Goal: Transaction & Acquisition: Purchase product/service

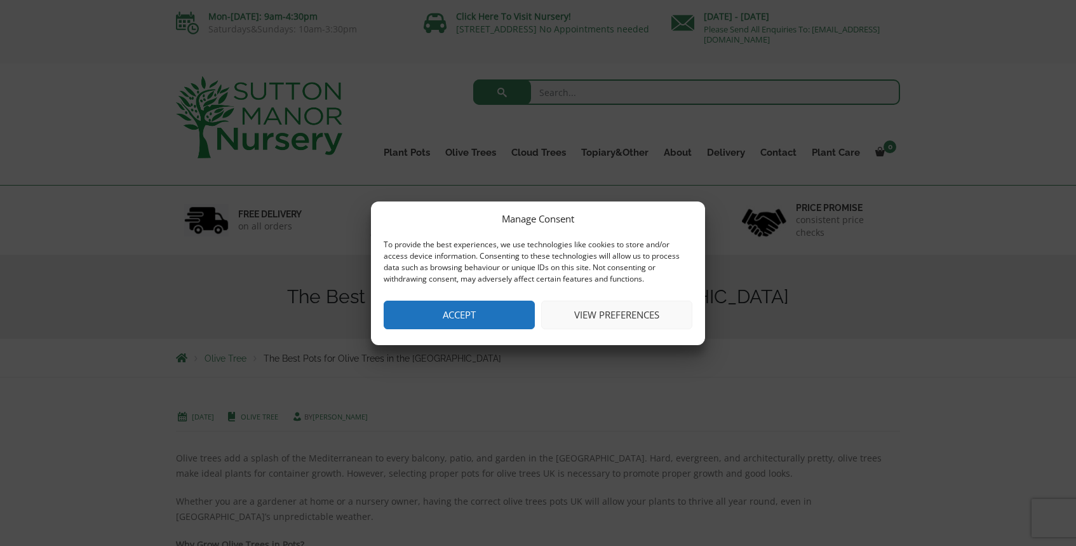
click at [466, 316] on button "Accept" at bounding box center [459, 315] width 151 height 29
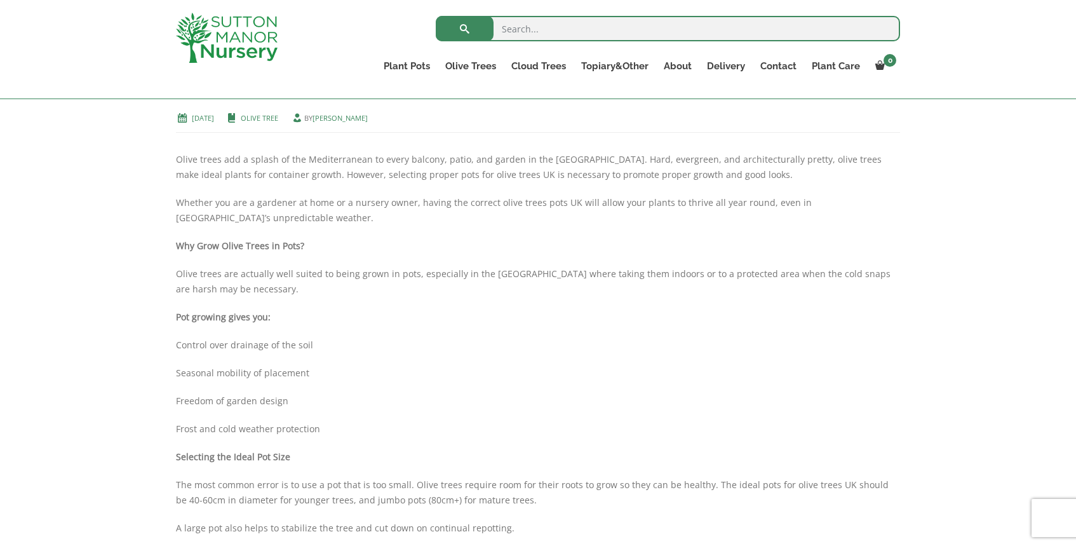
scroll to position [196, 0]
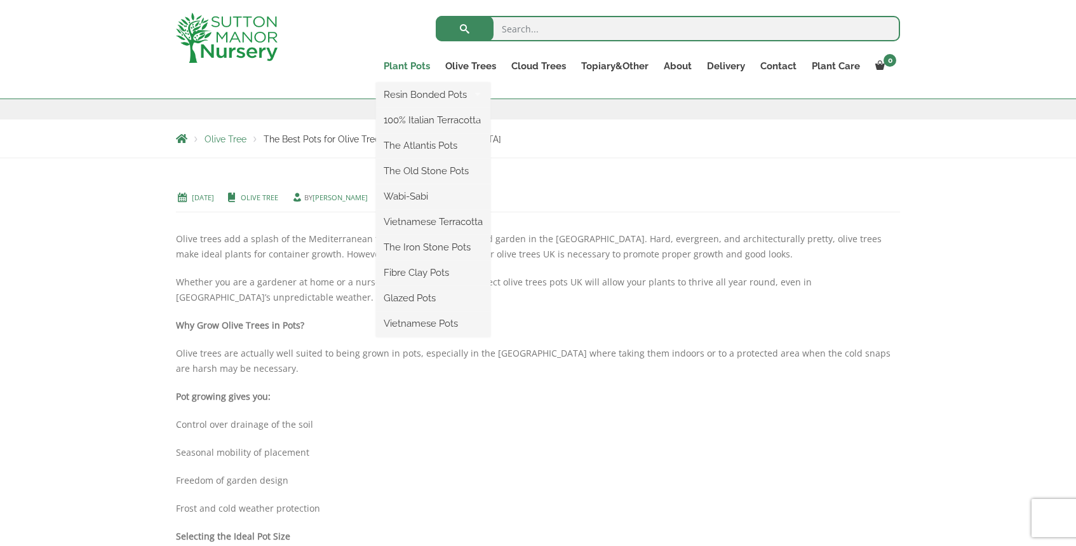
click at [416, 64] on link "Plant Pots" at bounding box center [407, 66] width 62 height 18
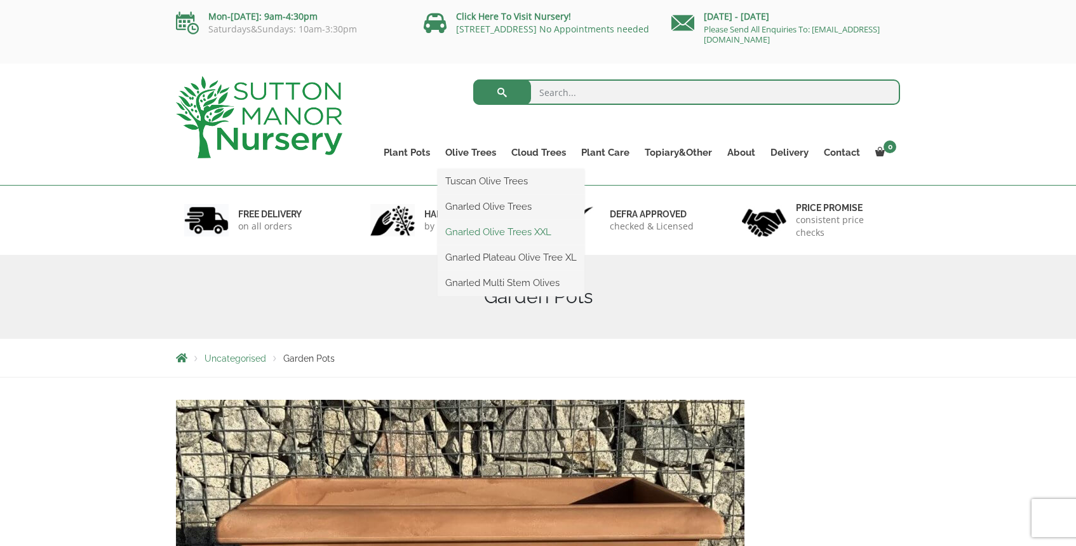
click at [503, 235] on link "Gnarled Olive Trees XXL" at bounding box center [511, 231] width 147 height 19
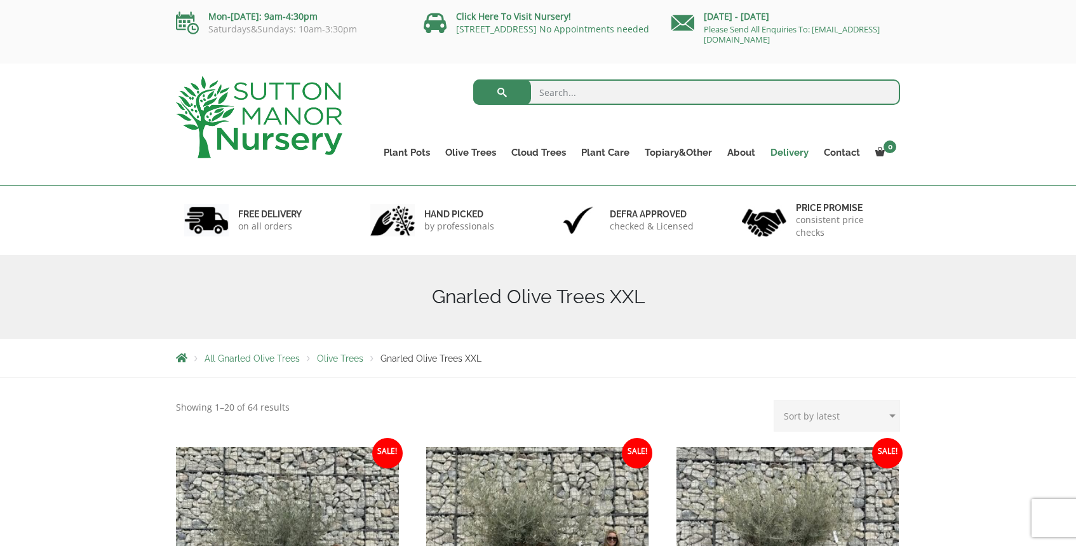
click at [796, 149] on link "Delivery" at bounding box center [789, 153] width 53 height 18
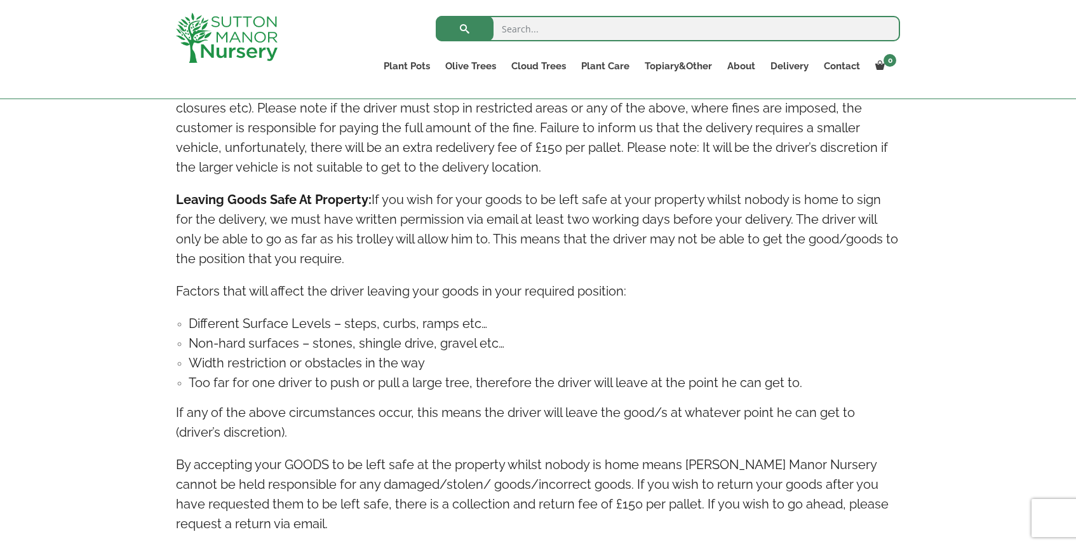
scroll to position [1533, 0]
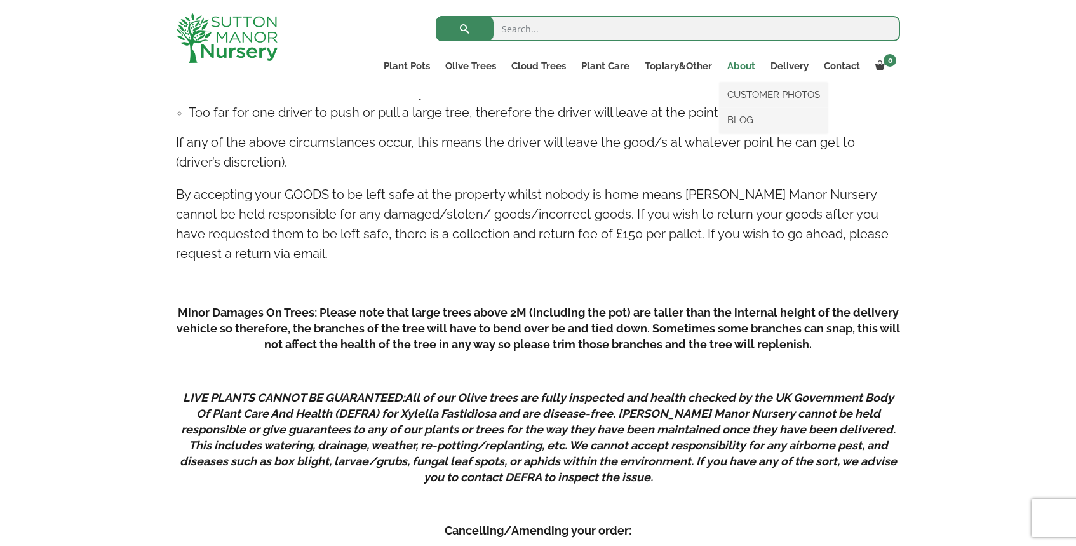
click at [742, 67] on link "About" at bounding box center [741, 66] width 43 height 18
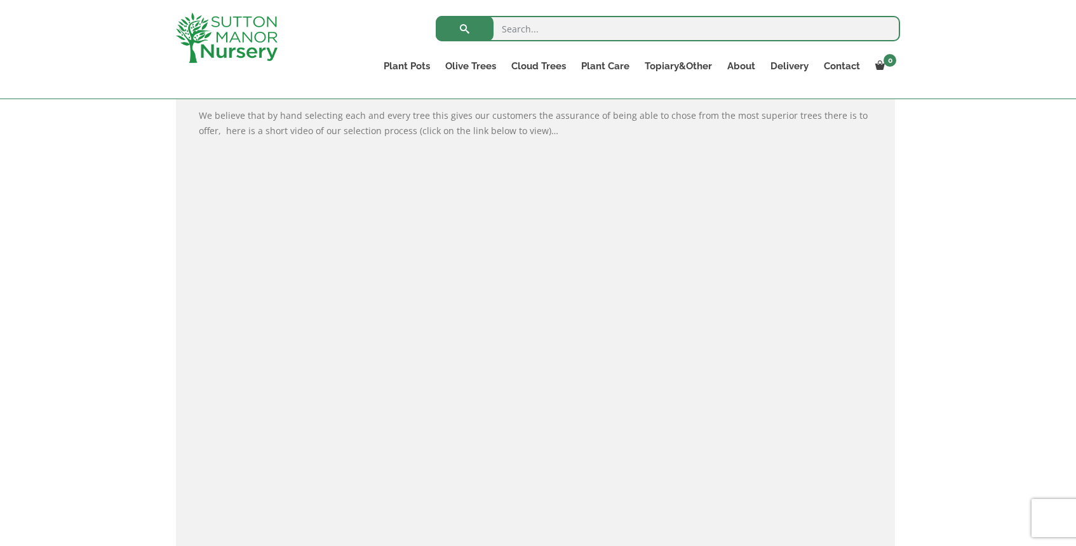
scroll to position [780, 0]
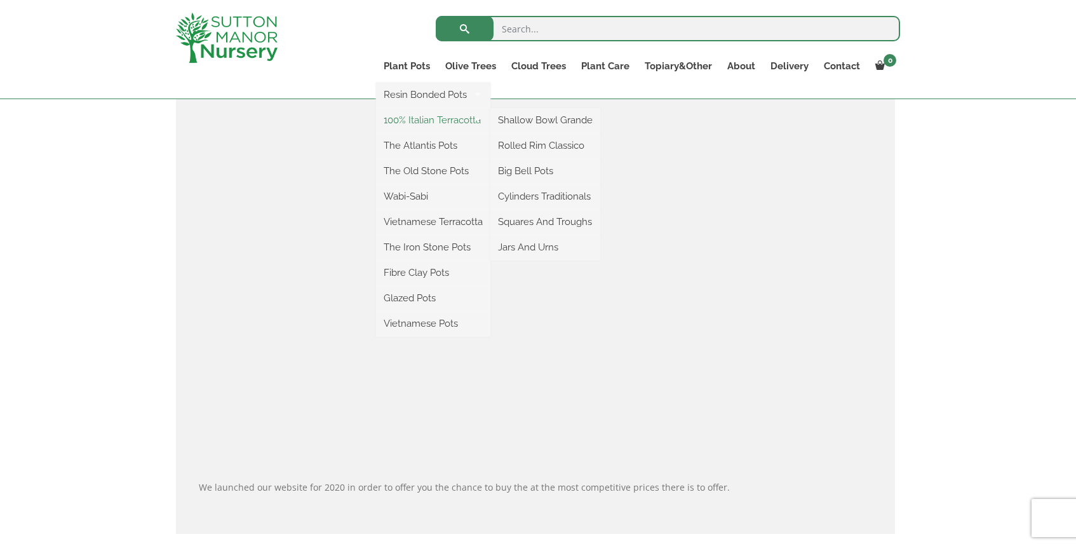
click at [430, 121] on link "100% Italian Terracotta" at bounding box center [433, 120] width 114 height 19
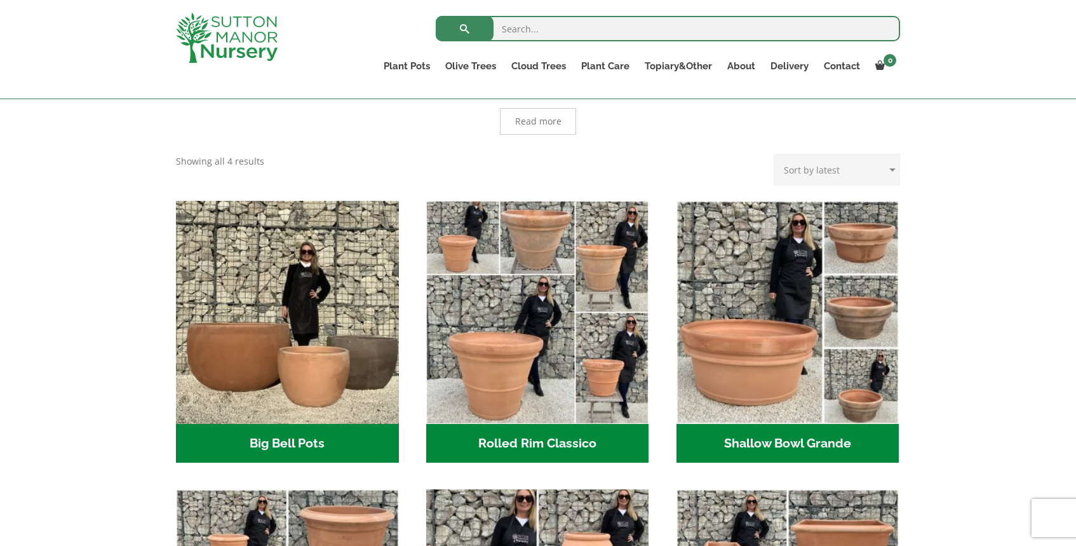
scroll to position [173, 0]
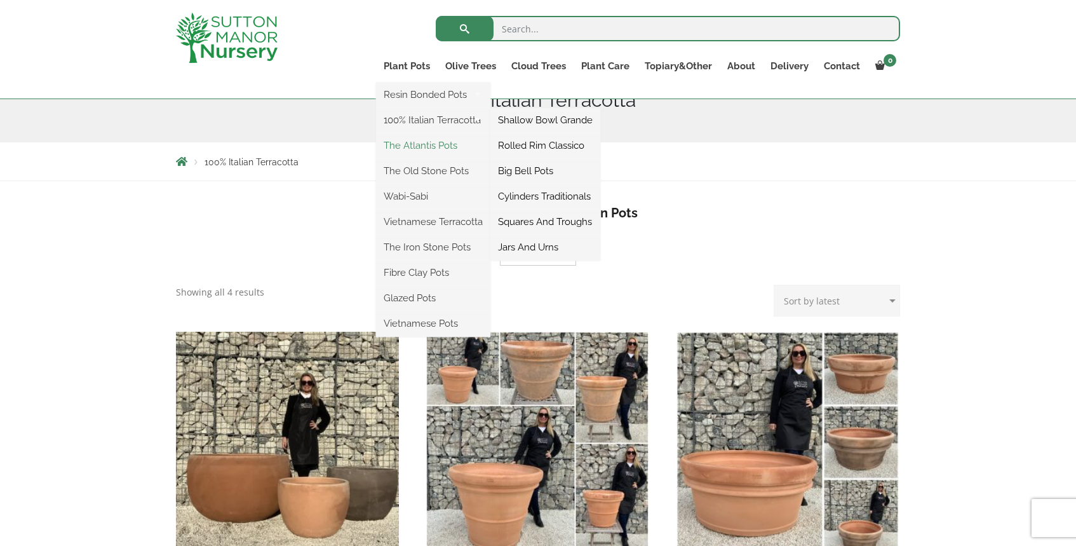
click at [428, 146] on link "The Atlantis Pots" at bounding box center [433, 145] width 114 height 19
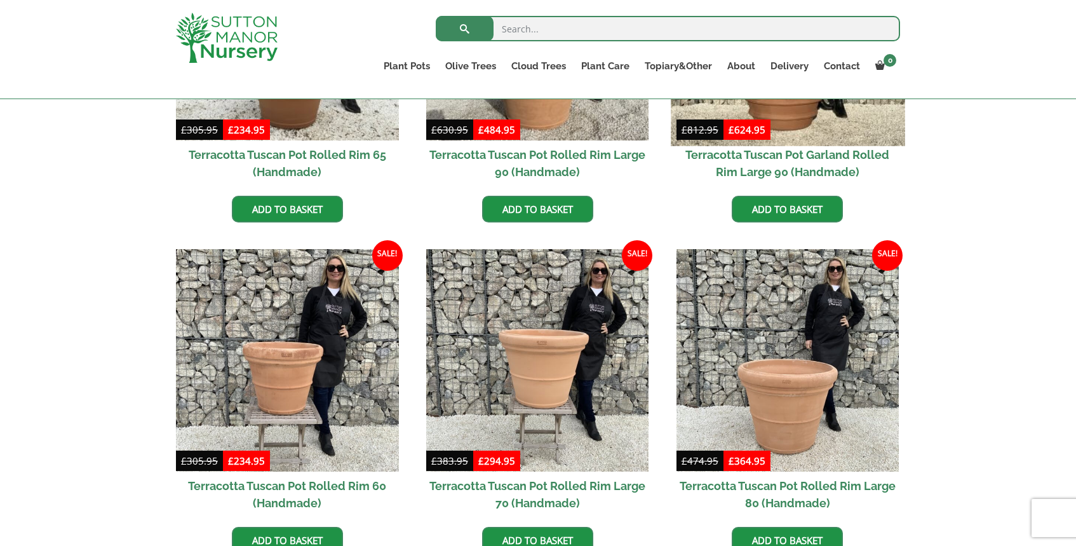
scroll to position [857, 0]
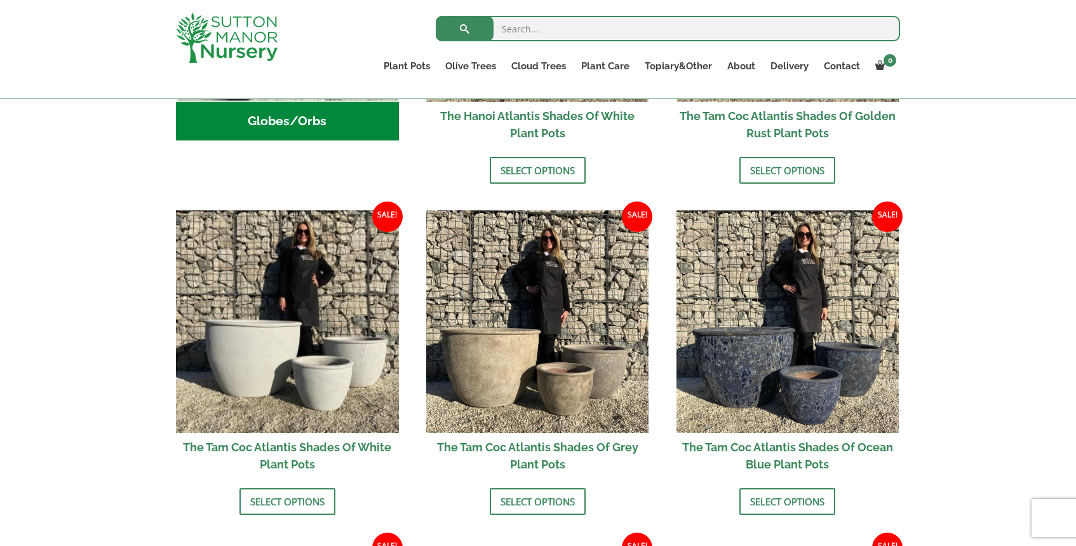
scroll to position [315, 0]
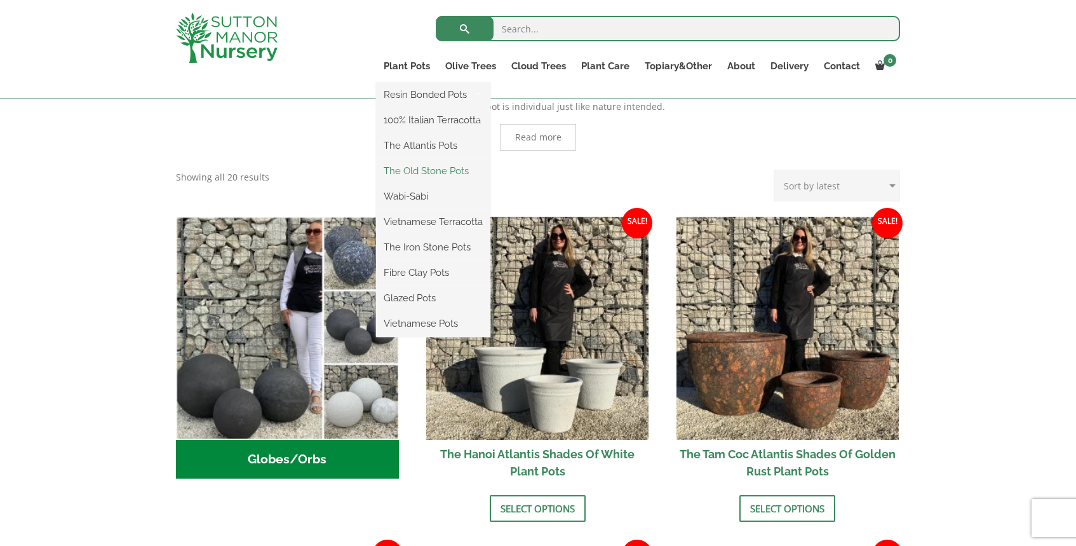
click at [429, 170] on link "The Old Stone Pots" at bounding box center [433, 170] width 114 height 19
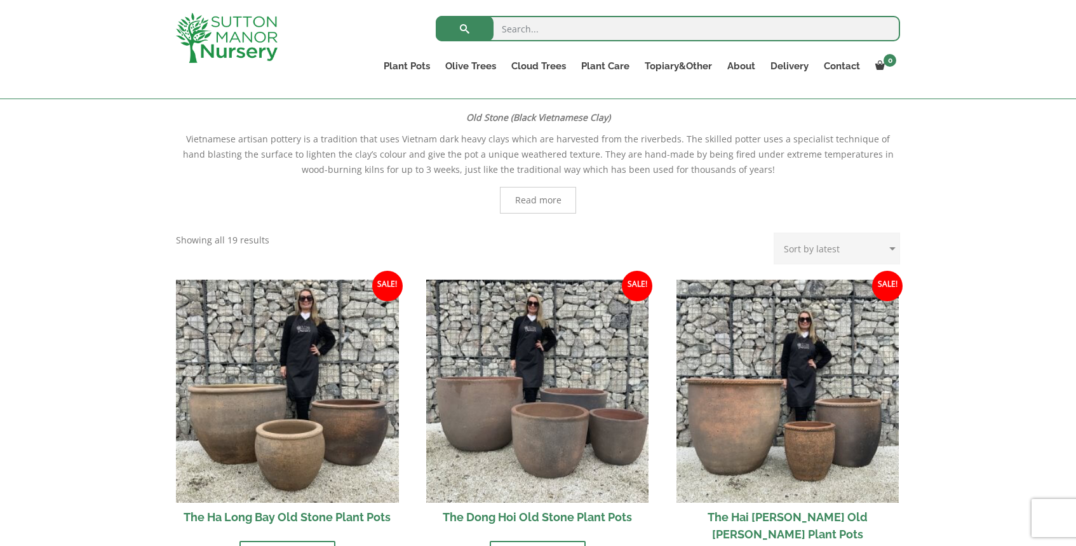
scroll to position [39, 0]
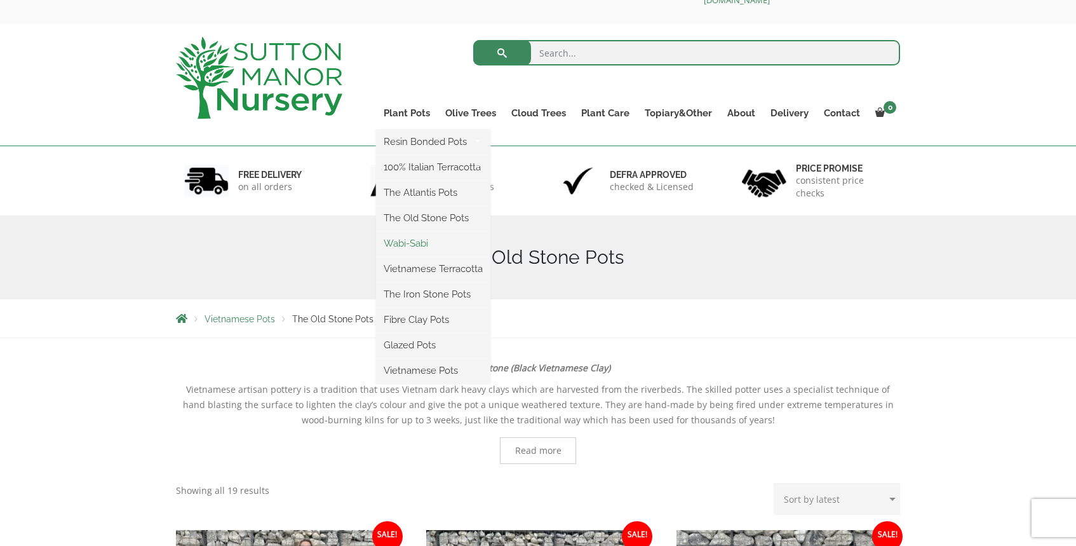
click at [420, 245] on link "Wabi-Sabi" at bounding box center [433, 243] width 114 height 19
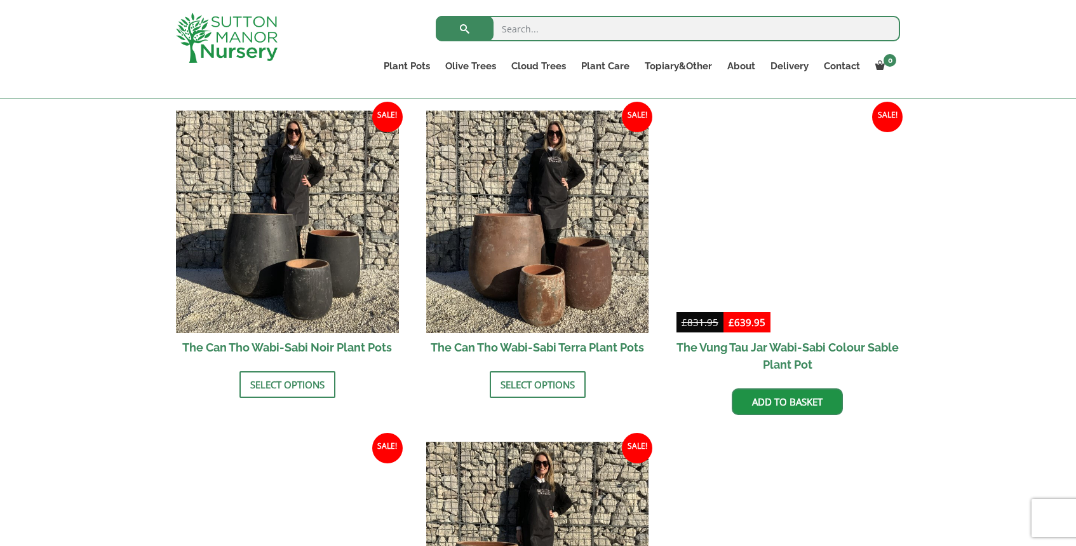
scroll to position [1662, 0]
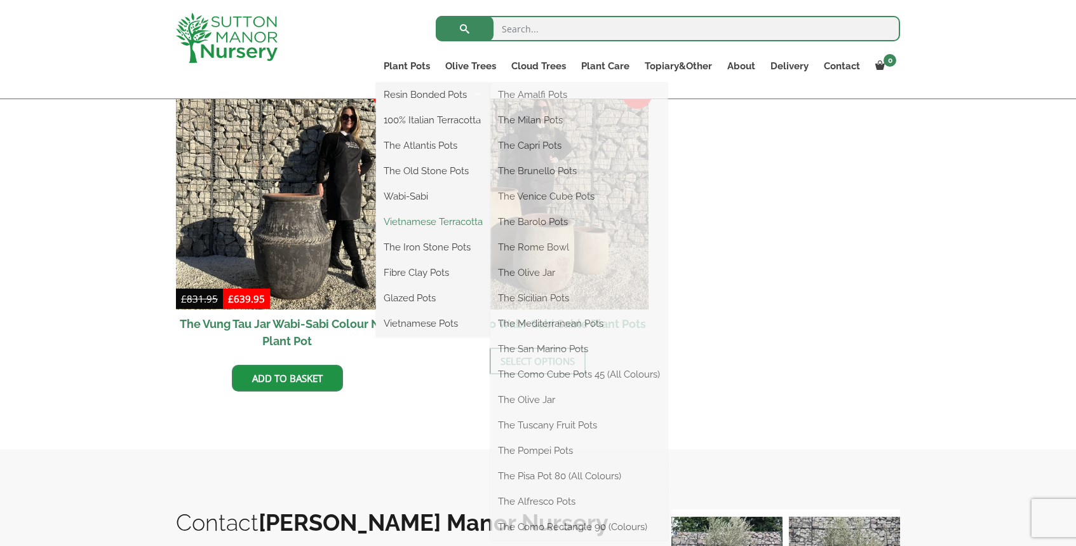
click at [433, 221] on link "Vietnamese Terracotta" at bounding box center [433, 221] width 114 height 19
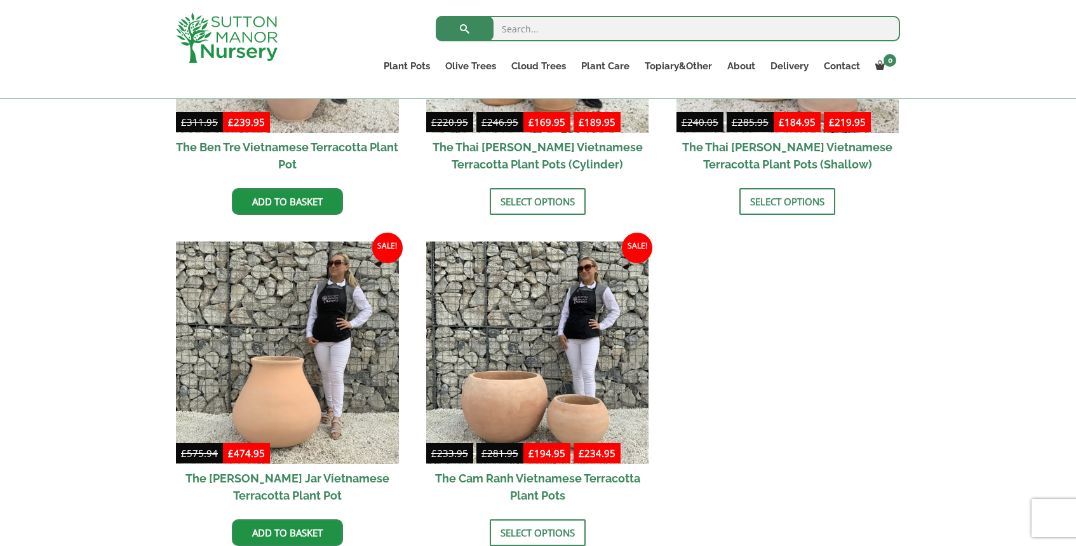
scroll to position [560, 0]
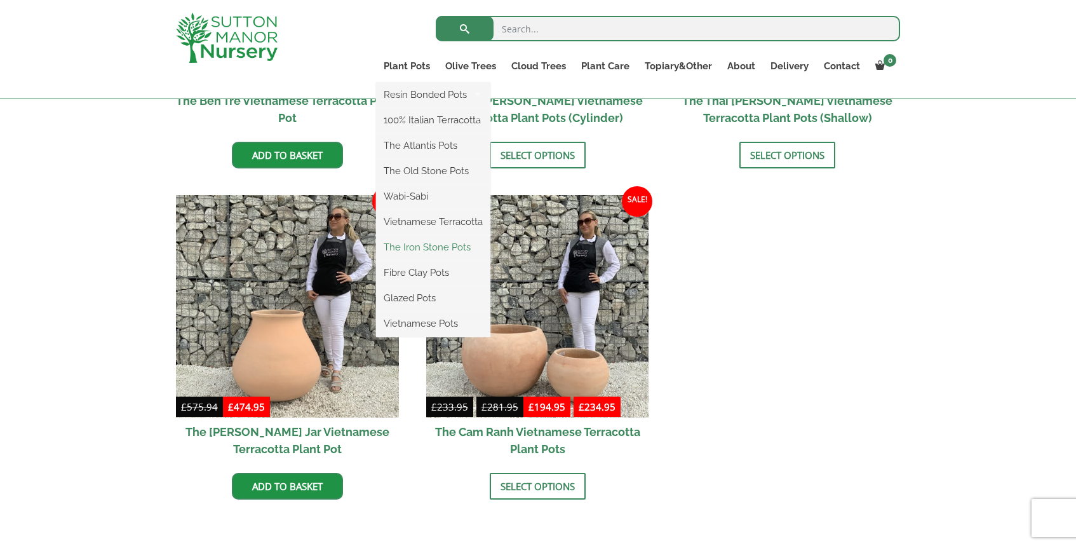
click at [434, 249] on link "The Iron Stone Pots" at bounding box center [433, 247] width 114 height 19
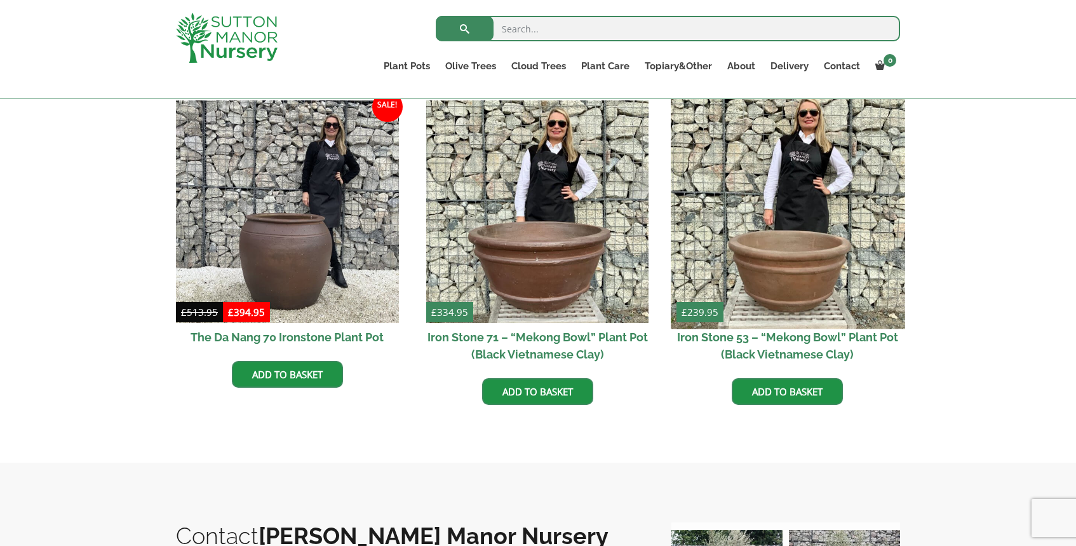
scroll to position [769, 0]
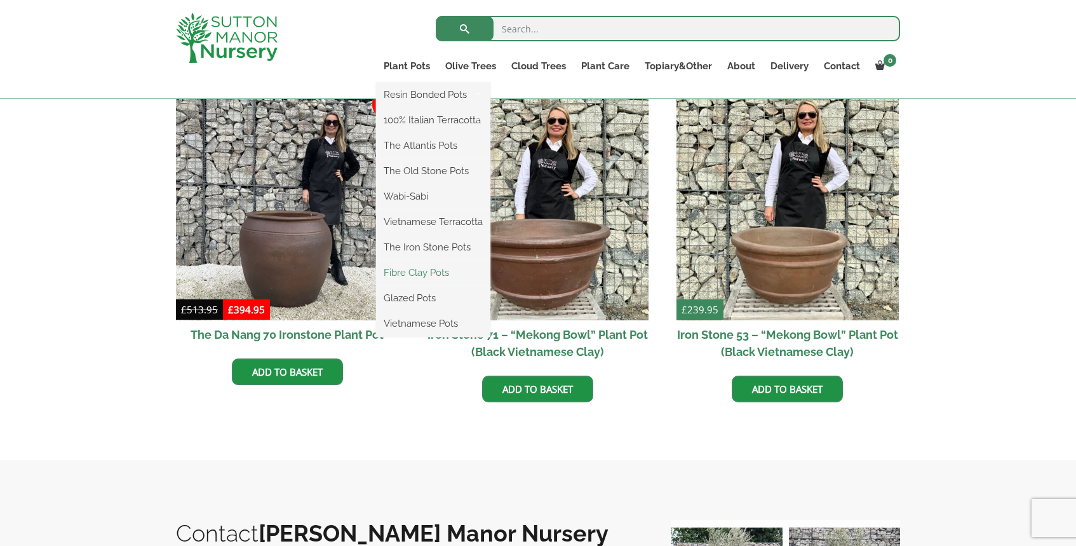
click at [424, 270] on link "Fibre Clay Pots" at bounding box center [433, 272] width 114 height 19
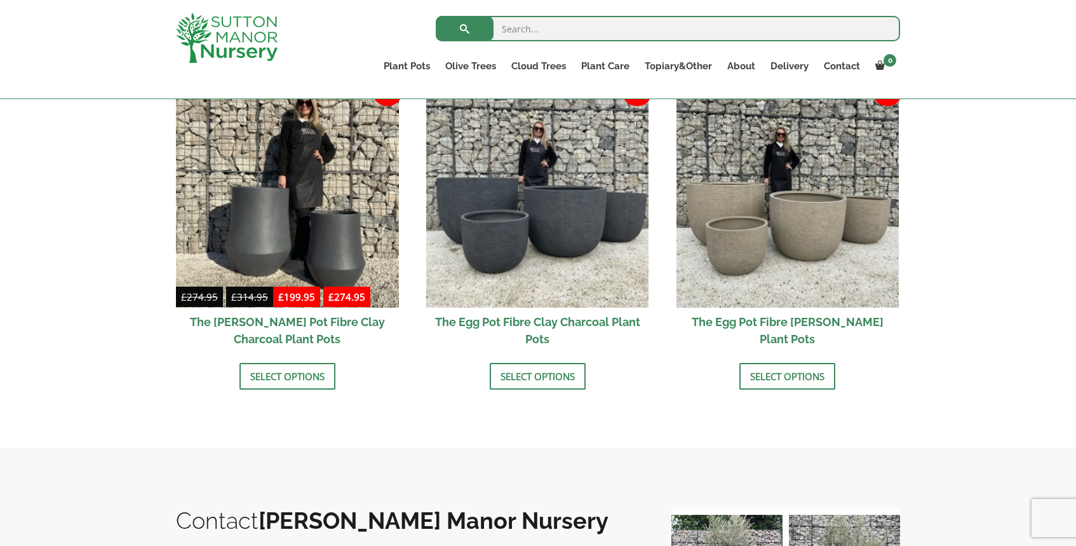
scroll to position [354, 0]
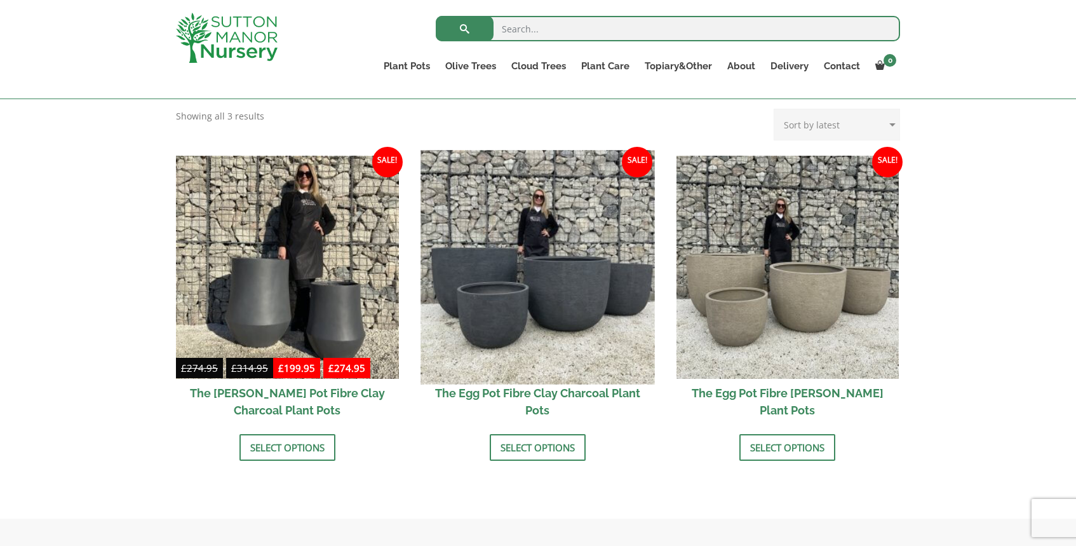
click at [563, 269] on img at bounding box center [538, 267] width 234 height 234
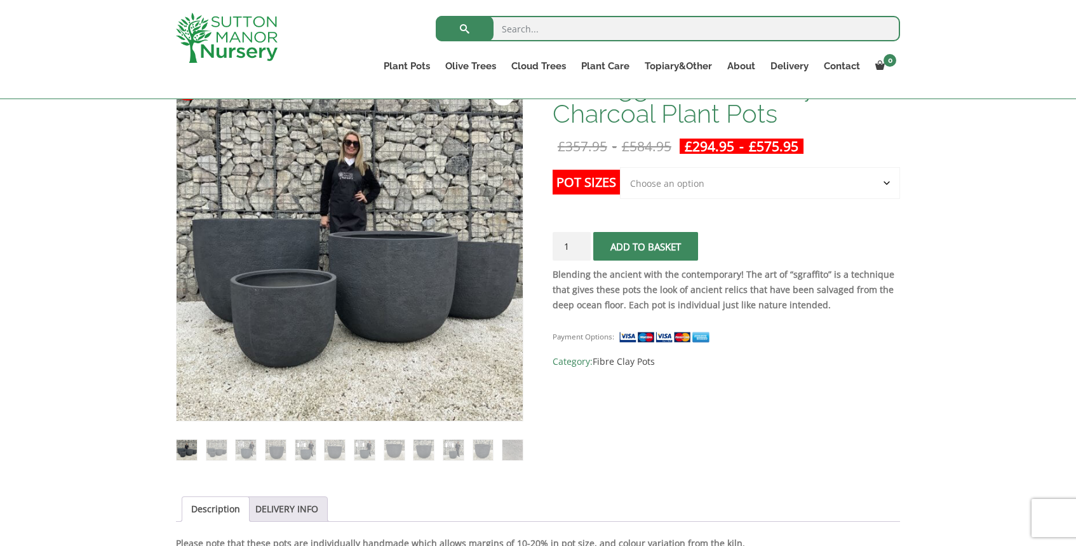
scroll to position [222, 0]
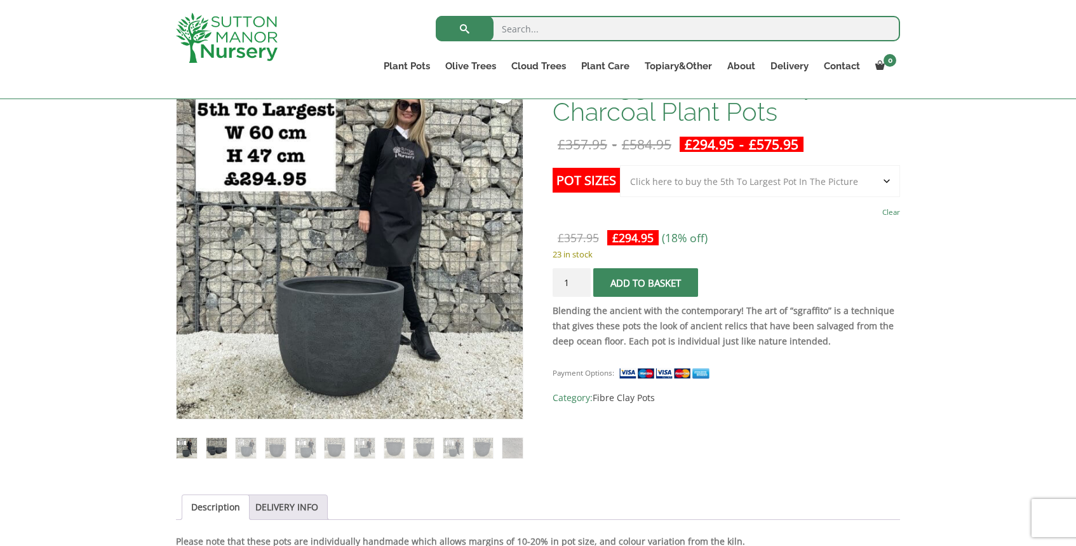
click at [214, 450] on img at bounding box center [217, 448] width 20 height 20
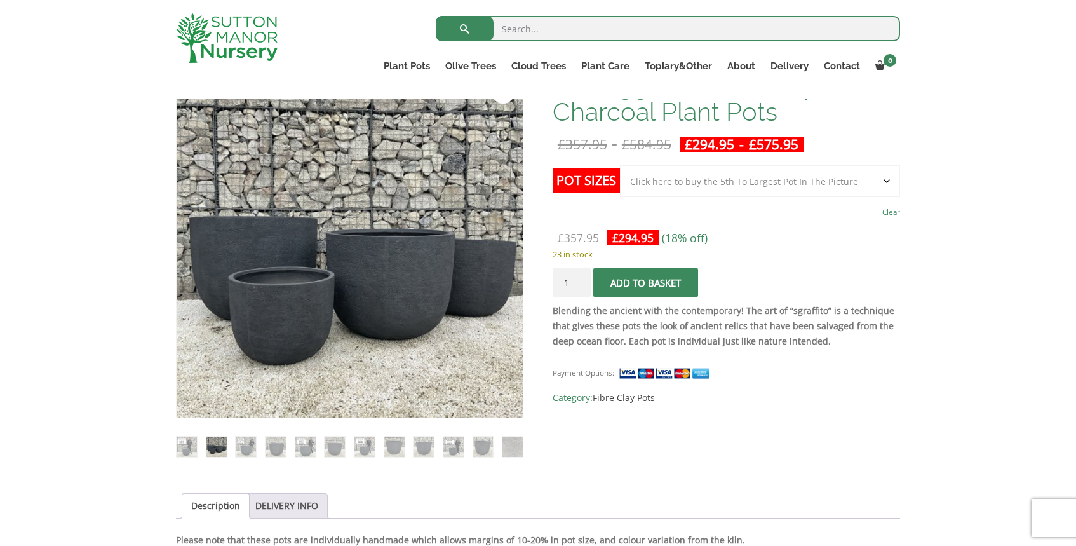
click at [257, 446] on li at bounding box center [246, 447] width 22 height 22
click at [245, 449] on img at bounding box center [246, 447] width 20 height 20
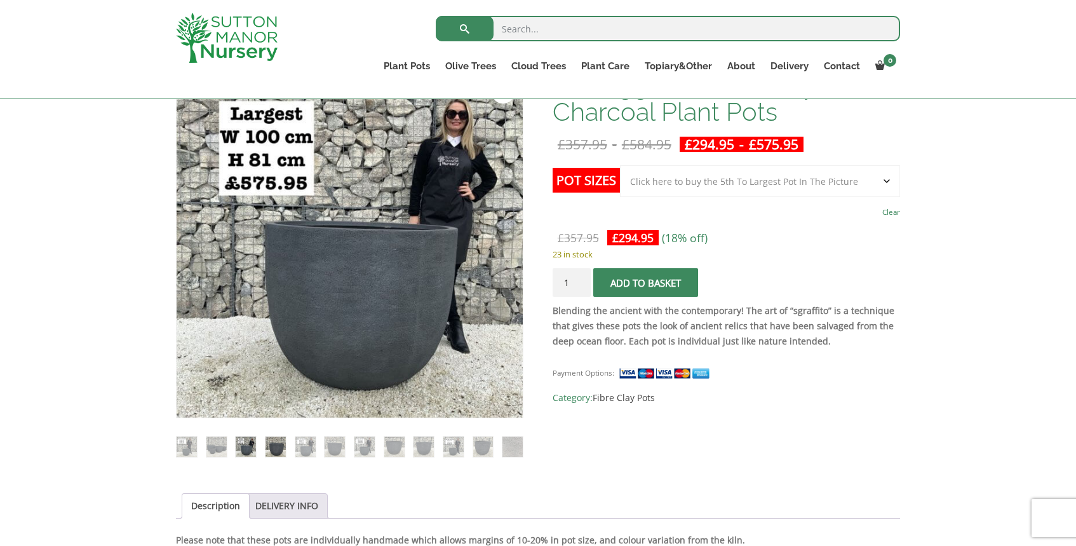
click at [276, 449] on img at bounding box center [276, 447] width 20 height 20
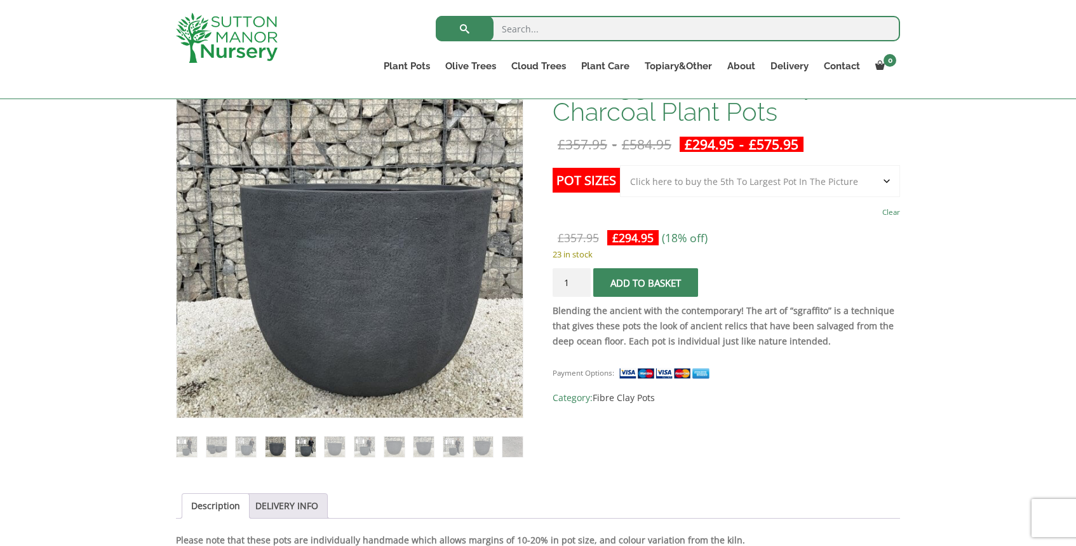
click at [308, 441] on img at bounding box center [305, 447] width 20 height 20
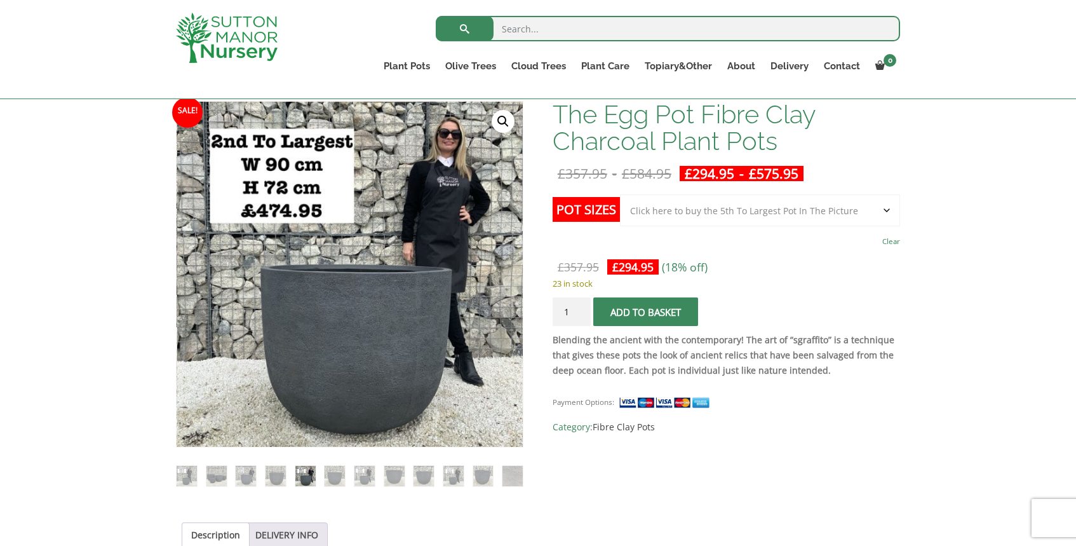
scroll to position [184, 0]
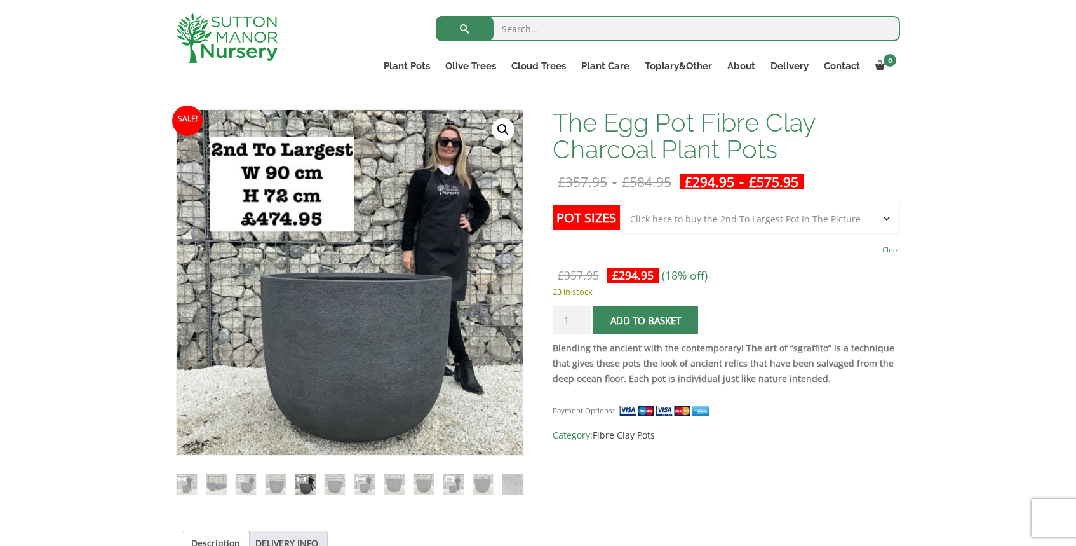
select select "Click here to buy the 2nd To Largest Pot In The Picture"
